Goal: Obtain resource: Download file/media

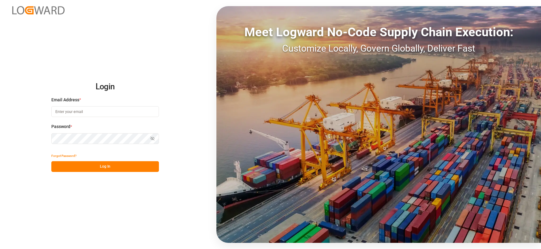
type input "[EMAIL_ADDRESS][DOMAIN_NAME]"
click at [112, 167] on button "Log In" at bounding box center [105, 166] width 108 height 11
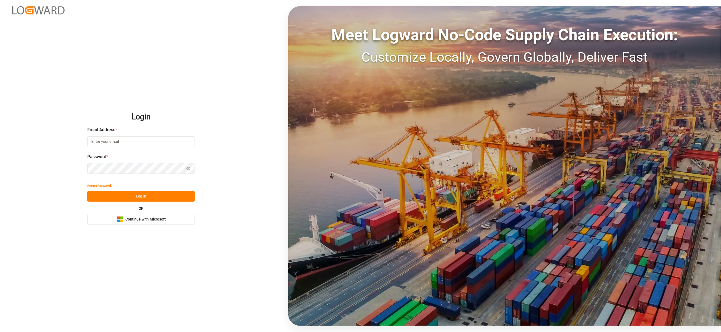
type input "[EMAIL_ADDRESS][DOMAIN_NAME]"
click at [156, 193] on button "Log In" at bounding box center [141, 196] width 108 height 11
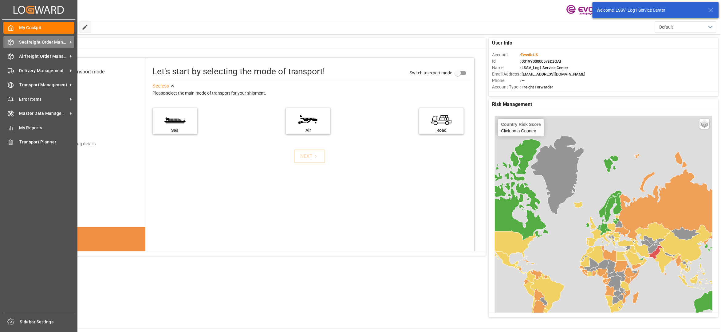
click at [33, 42] on span "Seafreight Order Management" at bounding box center [43, 42] width 49 height 6
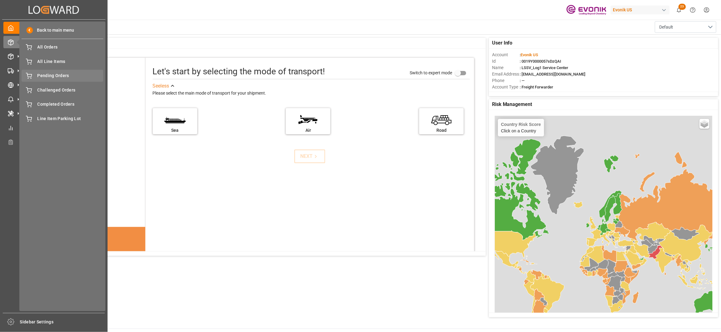
click at [47, 77] on span "Pending Orders" at bounding box center [71, 76] width 66 height 6
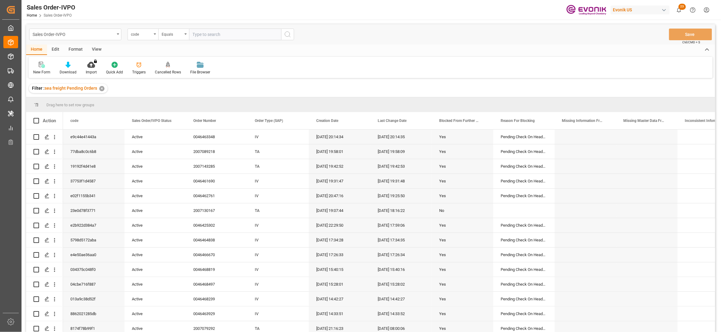
click at [99, 47] on div "View" at bounding box center [96, 50] width 19 height 10
click at [72, 66] on icon at bounding box center [70, 65] width 6 height 6
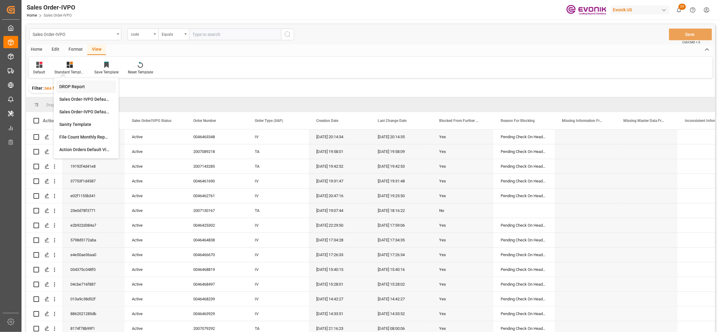
click at [89, 89] on div "DROP Report" at bounding box center [86, 87] width 54 height 6
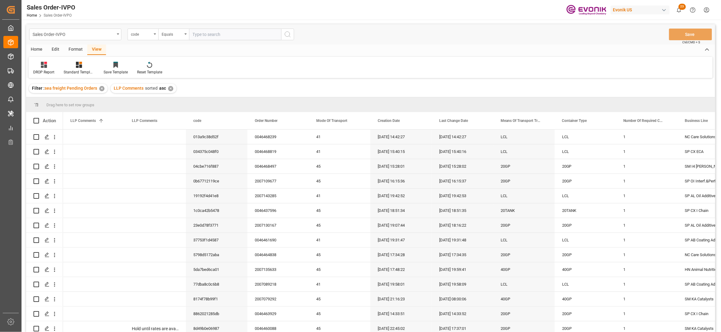
click at [42, 47] on div "Home" at bounding box center [36, 50] width 21 height 10
click at [72, 75] on div "New Form Download Import You don't have permission for this feature. Contact ad…" at bounding box center [371, 67] width 684 height 21
click at [70, 71] on div "Download" at bounding box center [68, 72] width 17 height 6
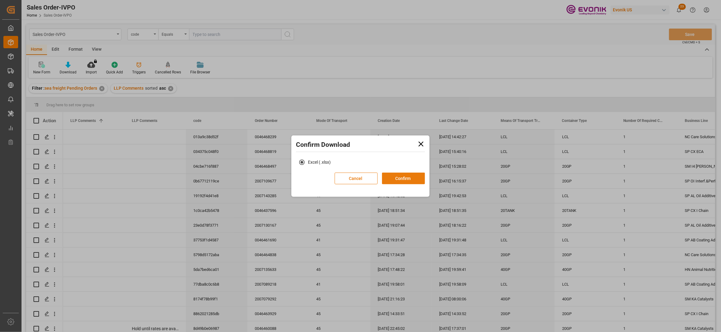
click at [400, 181] on button "Confirm" at bounding box center [403, 179] width 43 height 12
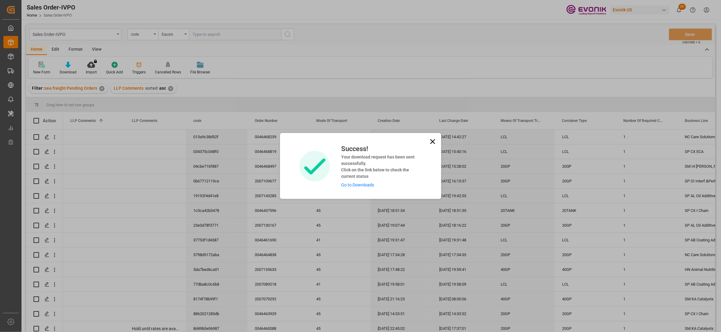
click at [354, 184] on link "Go to Downloads" at bounding box center [357, 185] width 33 height 5
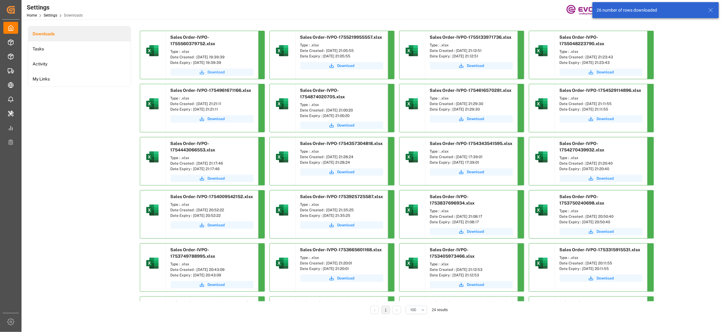
click at [216, 69] on span "Download" at bounding box center [216, 72] width 17 height 6
